Goal: Task Accomplishment & Management: Manage account settings

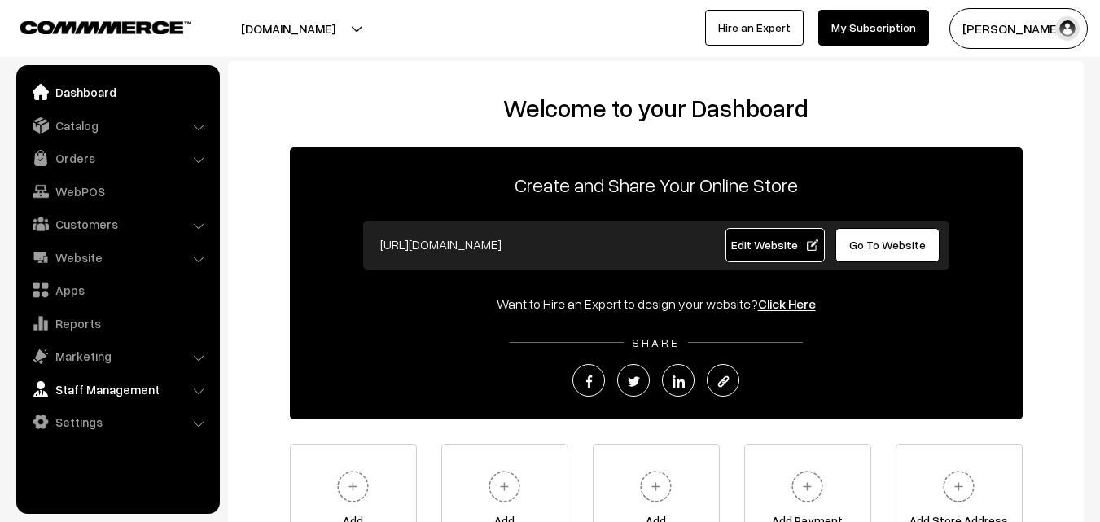
click at [191, 393] on link "Staff Management" at bounding box center [117, 389] width 194 height 29
click at [69, 165] on link "Orders" at bounding box center [117, 157] width 194 height 29
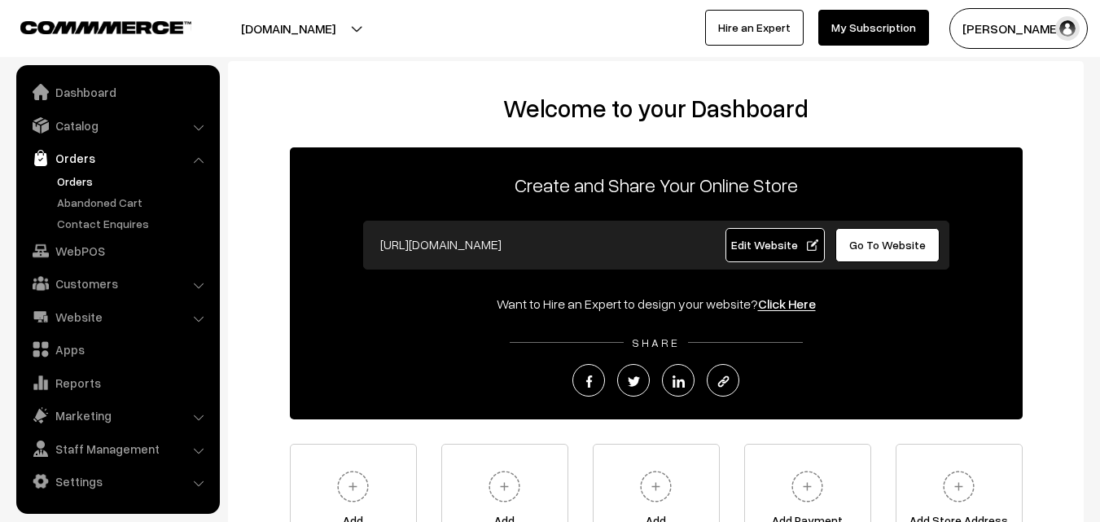
click at [81, 182] on link "Orders" at bounding box center [133, 181] width 161 height 17
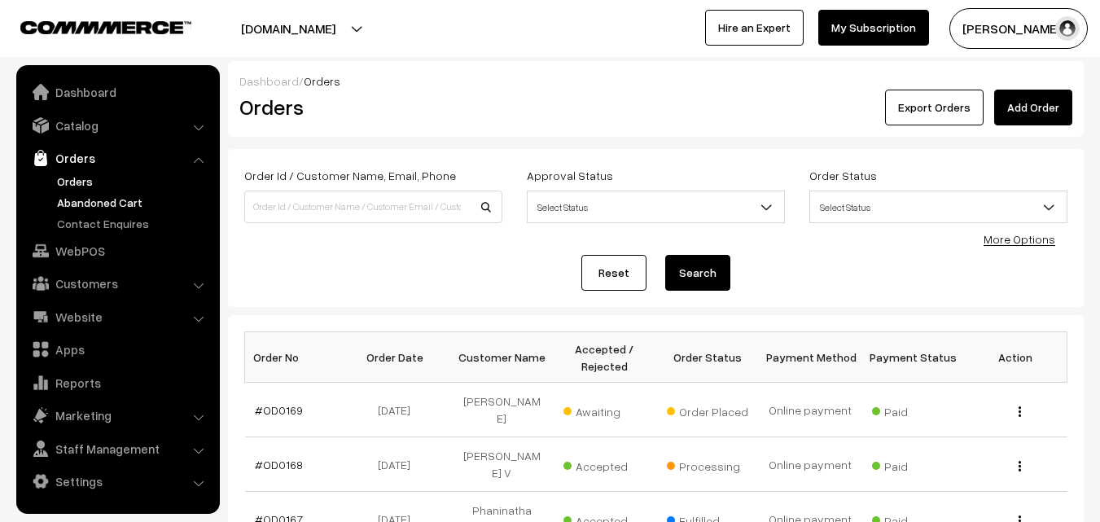
click at [68, 203] on link "Abandoned Cart" at bounding box center [133, 202] width 161 height 17
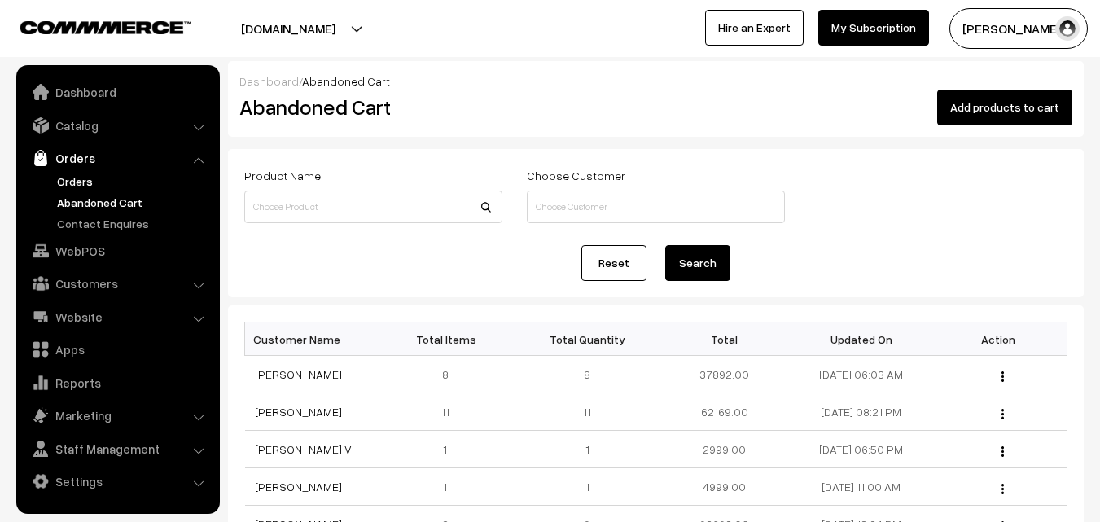
click at [79, 178] on link "Orders" at bounding box center [133, 181] width 161 height 17
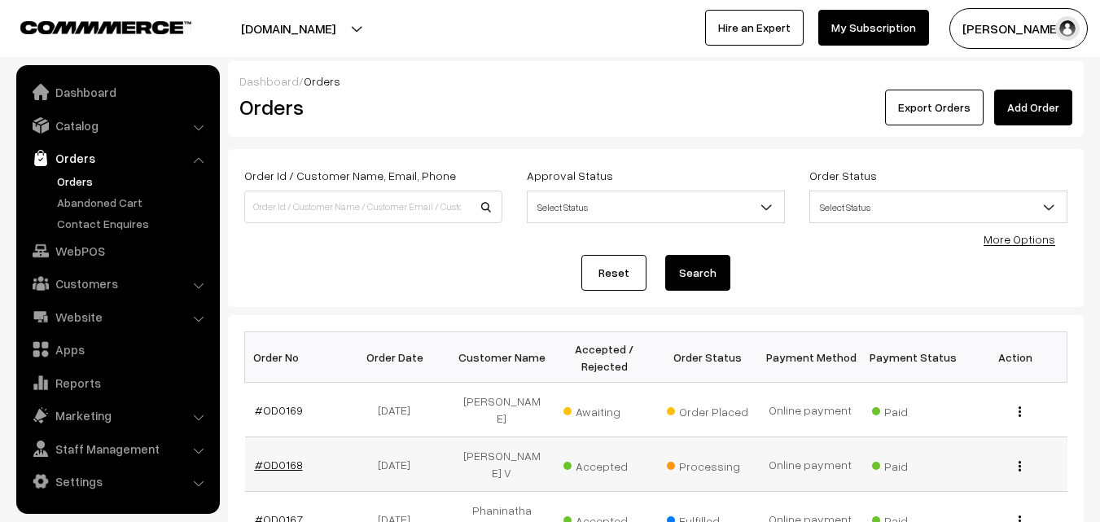
click at [279, 458] on link "#OD0168" at bounding box center [279, 465] width 48 height 14
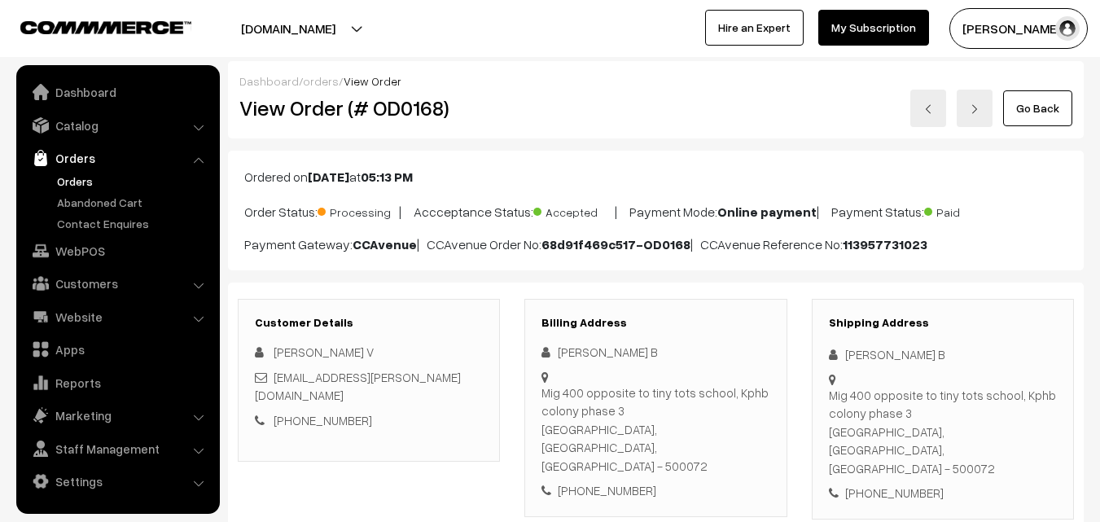
scroll to position [160, 0]
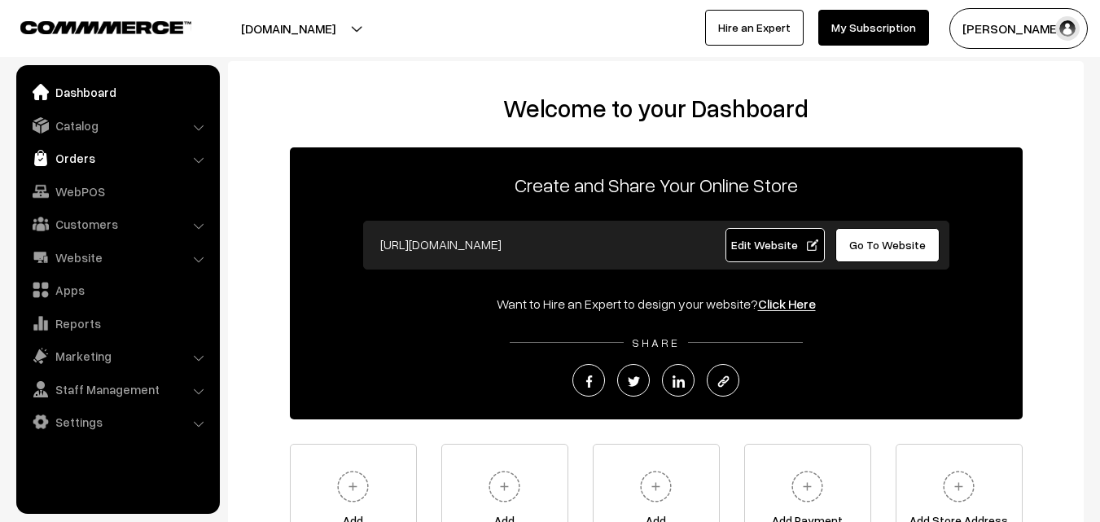
click at [94, 159] on link "Orders" at bounding box center [117, 157] width 194 height 29
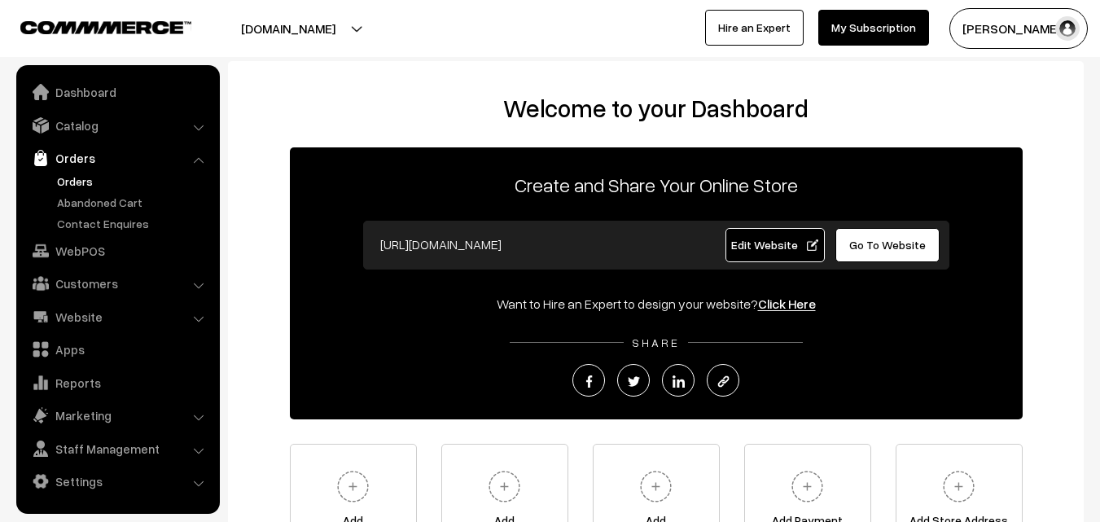
click at [81, 182] on link "Orders" at bounding box center [133, 181] width 161 height 17
